Goal: Feedback & Contribution: Contribute content

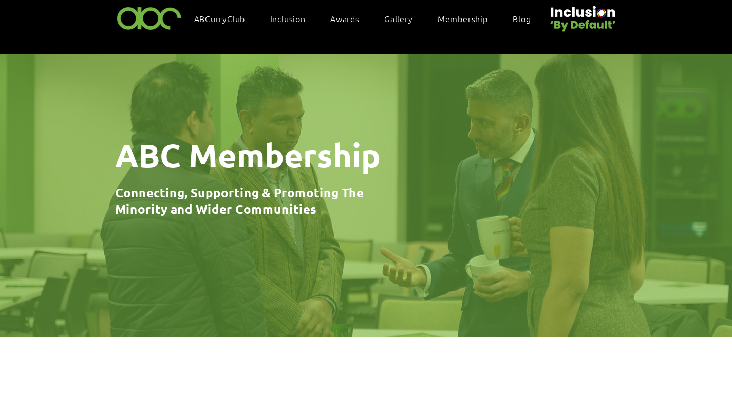
scroll to position [30, 1]
click at [232, 20] on span "ABCurryClub" at bounding box center [219, 18] width 51 height 11
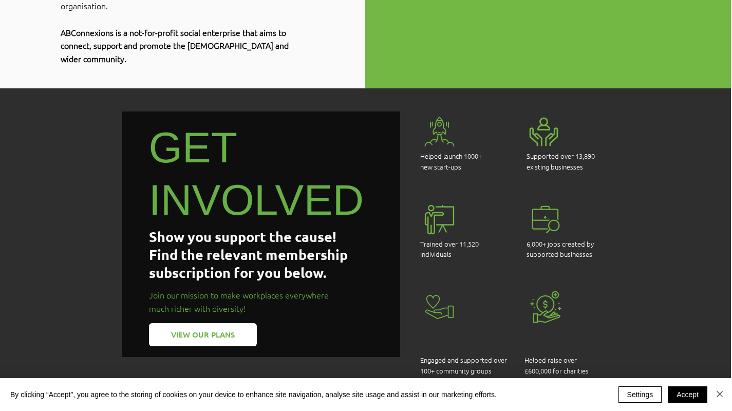
scroll to position [705, 1]
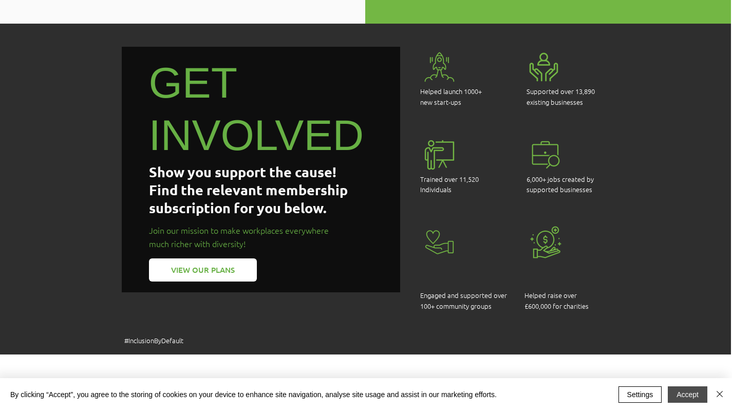
click at [674, 398] on button "Accept" at bounding box center [687, 394] width 40 height 16
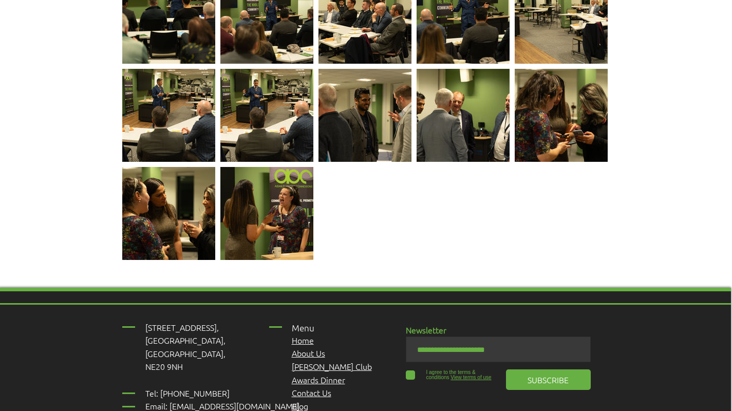
scroll to position [2243, 1]
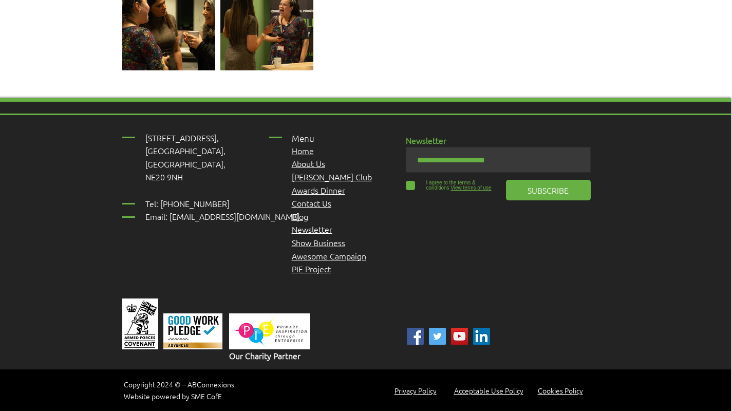
click at [304, 223] on span "Newsletter" at bounding box center [312, 228] width 41 height 11
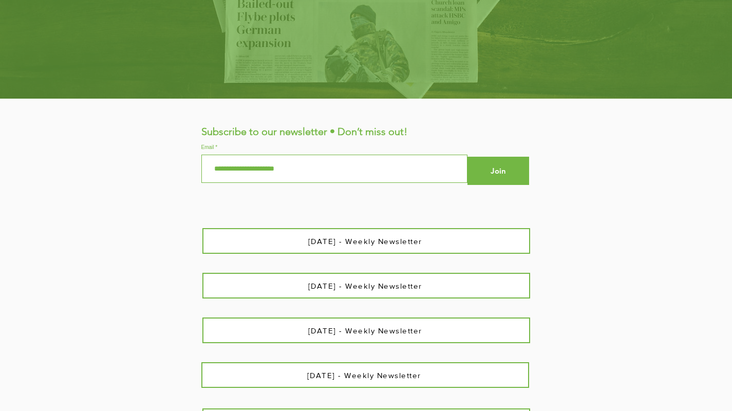
scroll to position [289, 0]
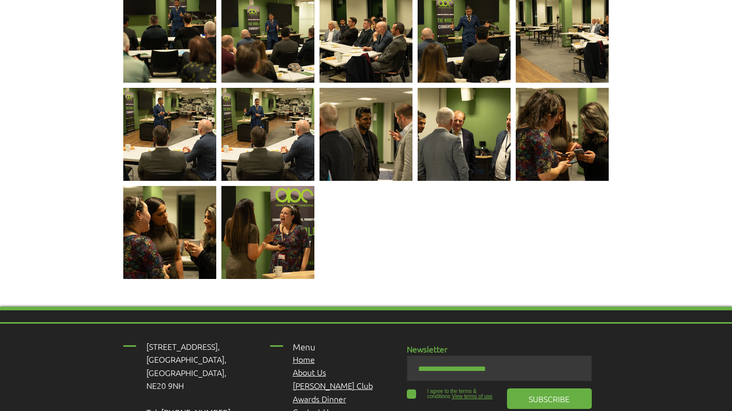
scroll to position [2243, 0]
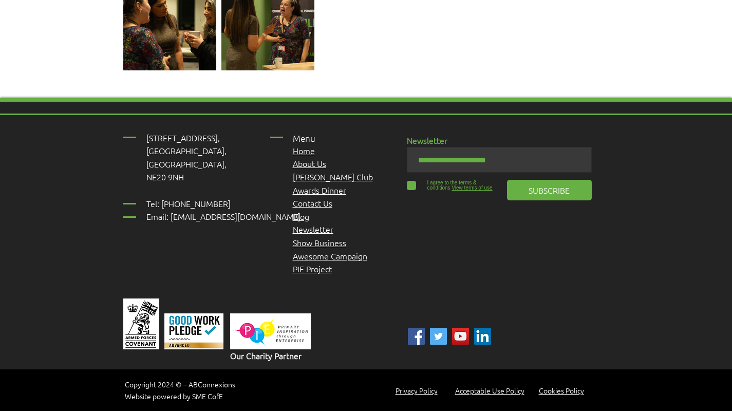
click at [304, 211] on link "Blog" at bounding box center [301, 216] width 16 height 11
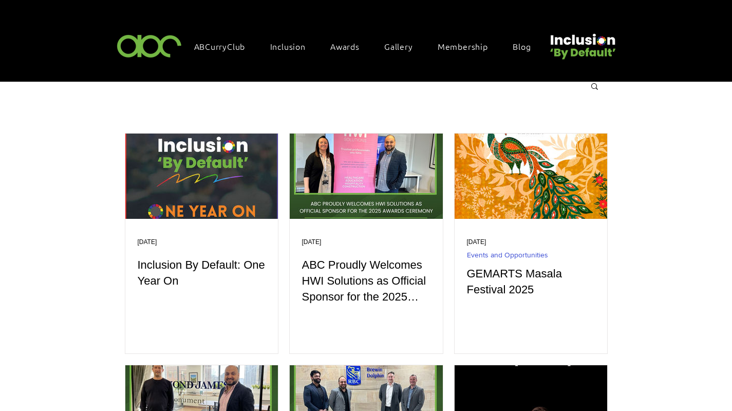
scroll to position [14, 0]
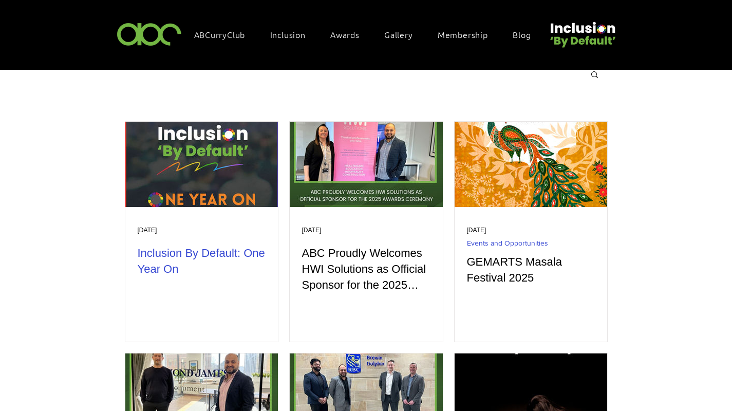
click at [205, 256] on h2 "Inclusion By Default: One Year On" at bounding box center [202, 261] width 128 height 32
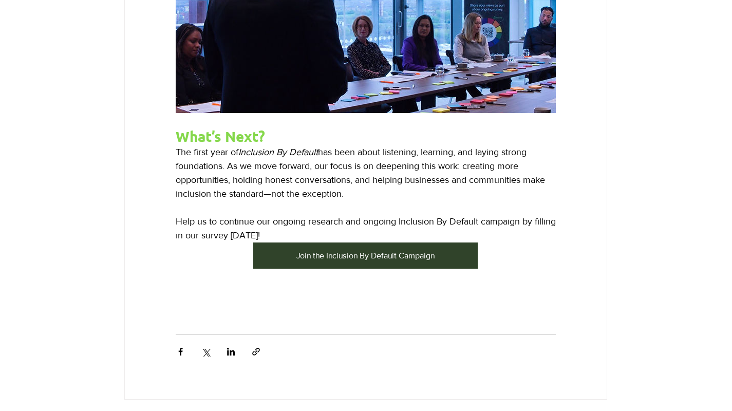
scroll to position [1559, 1]
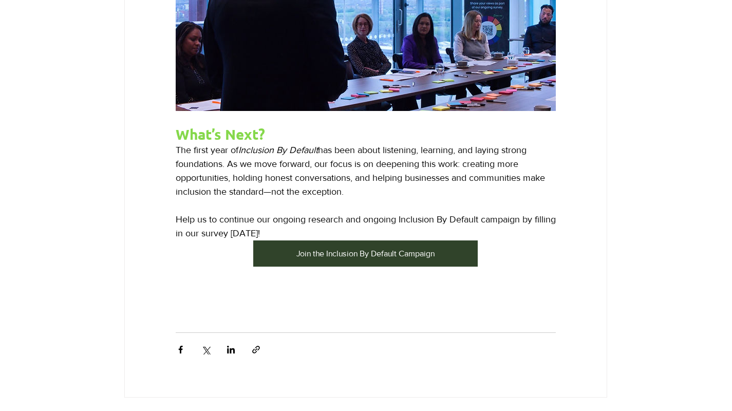
click at [346, 259] on div "Join the Inclusion By Default Campaign" at bounding box center [365, 253] width 200 height 11
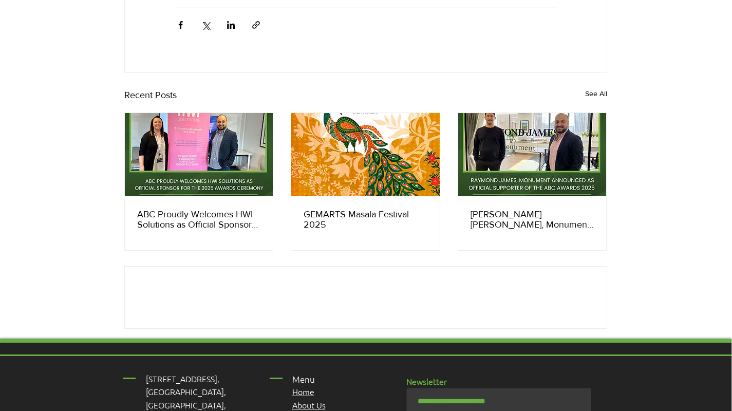
scroll to position [1884, 1]
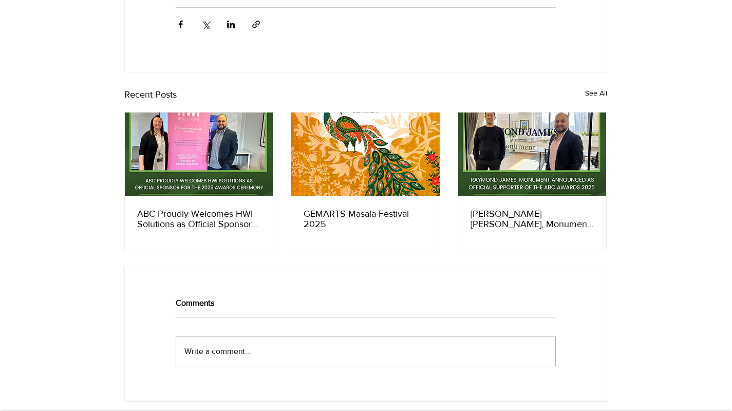
click at [380, 225] on link "GEMARTS Masala Festival 2025" at bounding box center [365, 218] width 124 height 21
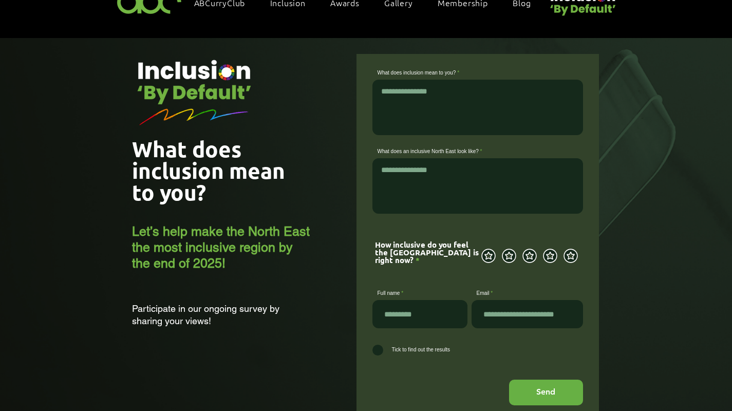
scroll to position [46, 0]
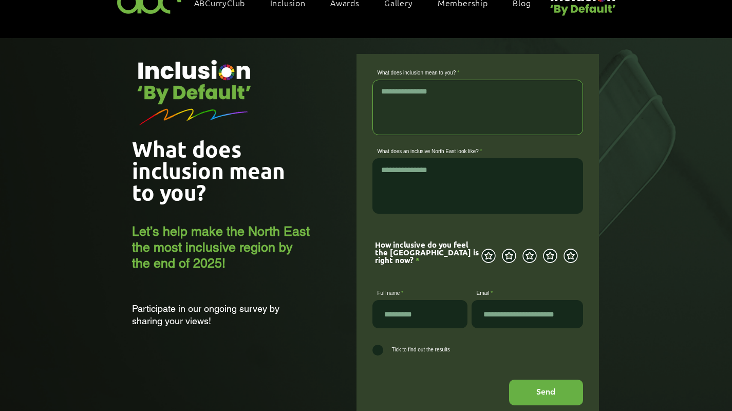
click at [405, 100] on textarea "What does inclusion mean to you?" at bounding box center [477, 107] width 211 height 55
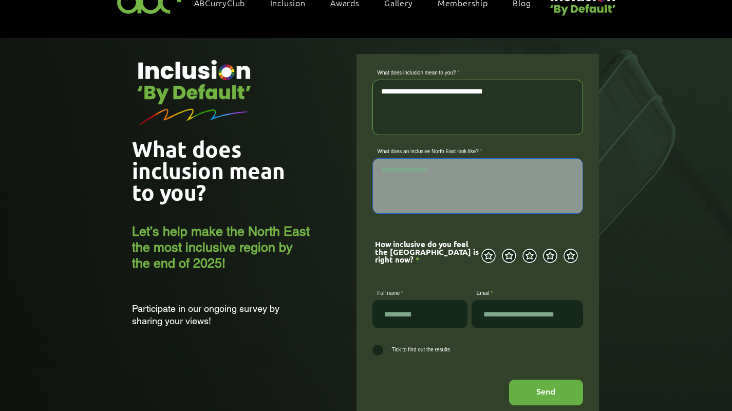
type textarea "**********"
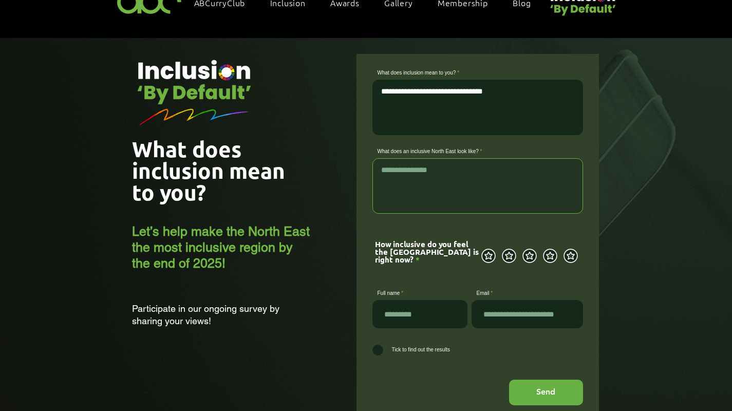
click at [425, 182] on textarea "What does an inclusive North East look like?" at bounding box center [477, 185] width 211 height 55
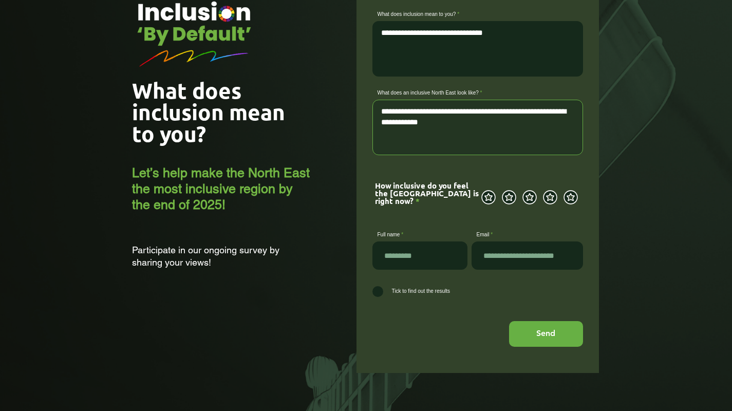
scroll to position [108, 0]
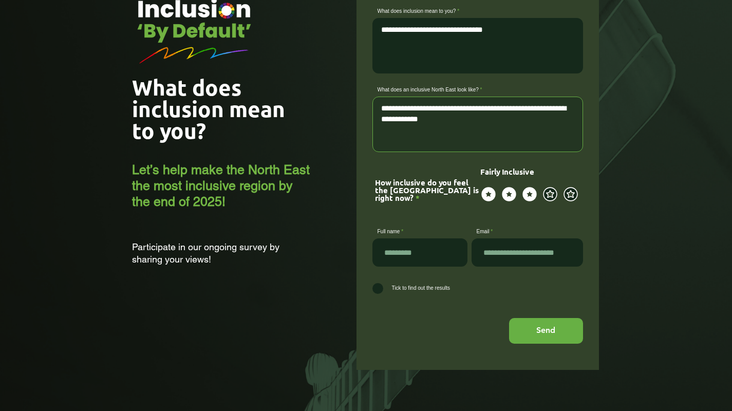
type textarea "**********"
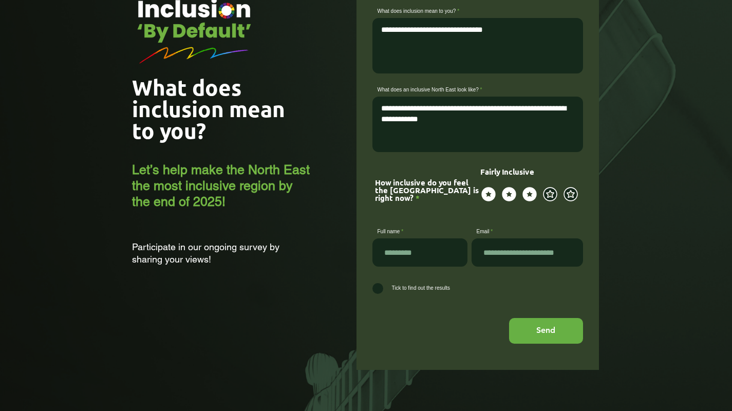
click at [535, 196] on icon "main content" at bounding box center [529, 193] width 13 height 13
click at [432, 252] on input "Full name" at bounding box center [419, 252] width 95 height 28
type input "*"
type input "**********"
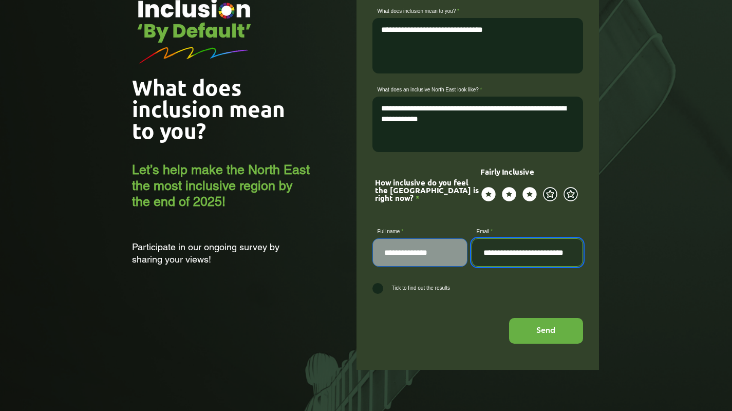
scroll to position [0, 2]
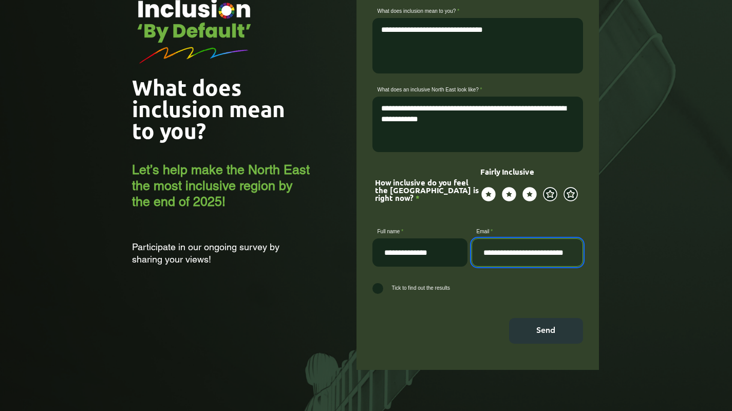
type input "**********"
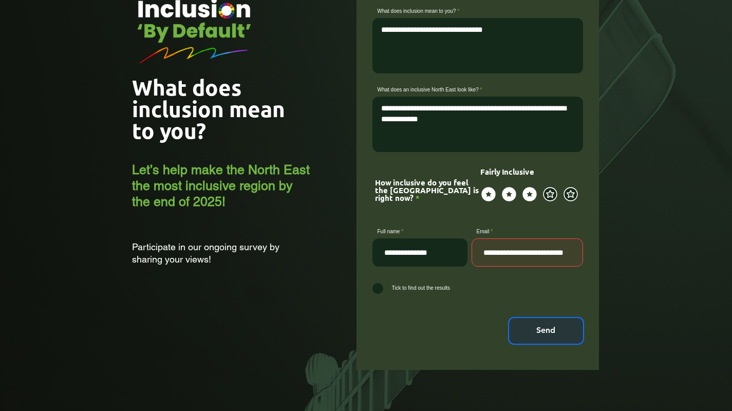
click at [547, 328] on button "Send" at bounding box center [546, 331] width 74 height 26
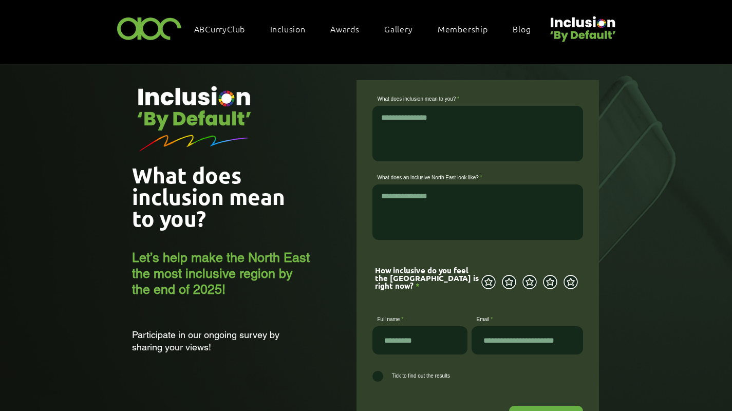
scroll to position [0, 0]
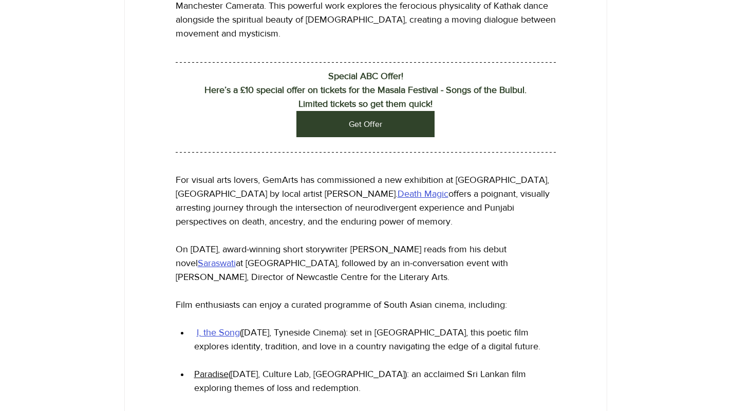
scroll to position [0, 1]
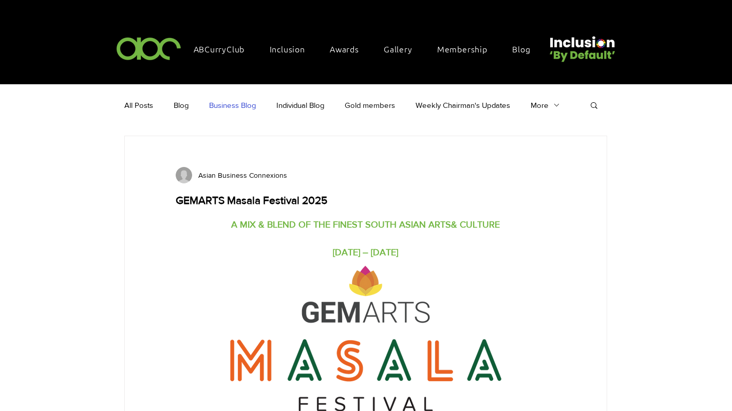
click at [232, 100] on link "Business Blog" at bounding box center [232, 105] width 47 height 11
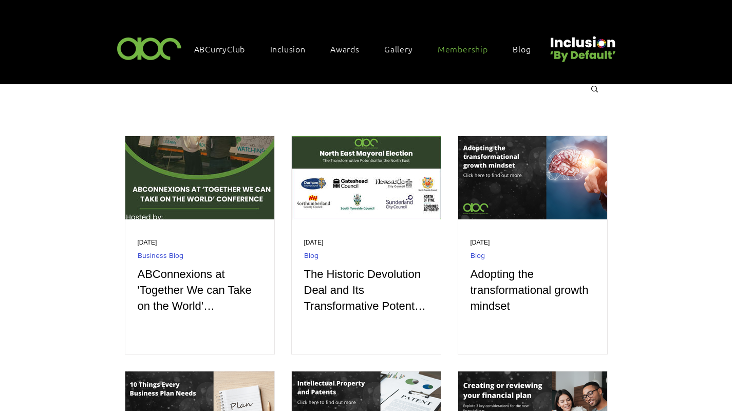
click at [481, 49] on span "Membership" at bounding box center [462, 48] width 50 height 11
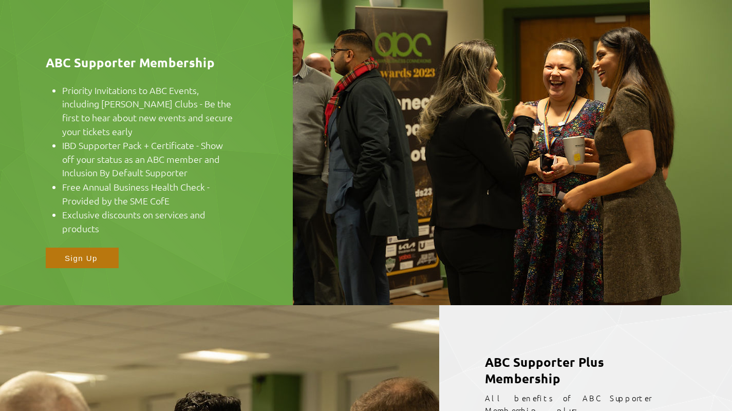
scroll to position [559, 0]
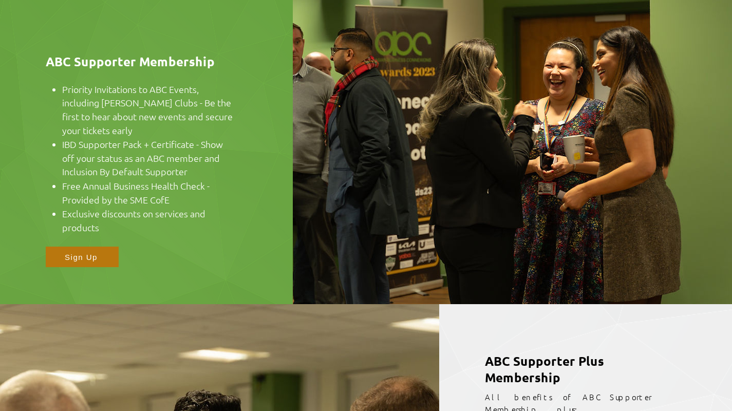
click at [79, 240] on img at bounding box center [146, 149] width 293 height 309
click at [79, 253] on span "Sign Up" at bounding box center [81, 257] width 33 height 9
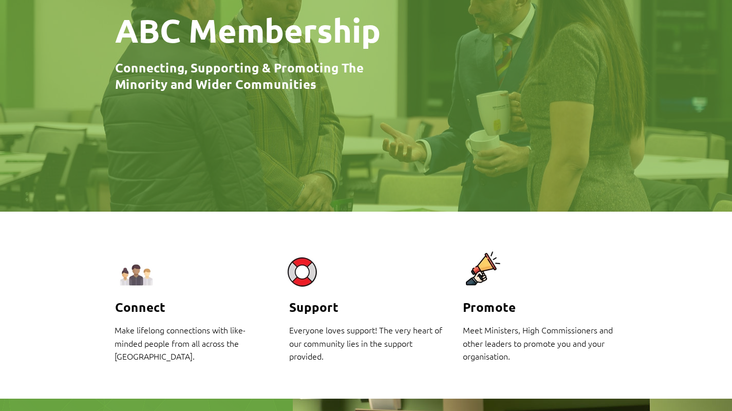
scroll to position [0, 0]
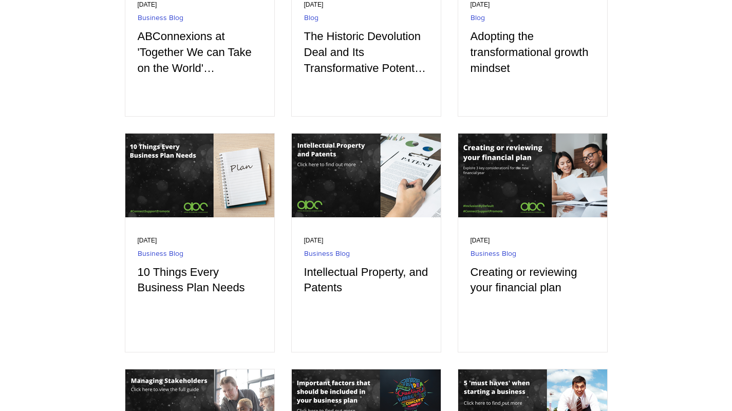
scroll to position [238, 0]
